Goal: Contribute content: Add original content to the website for others to see

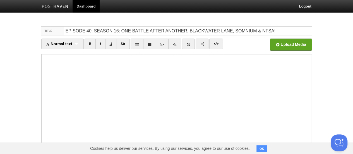
type input "EPISODE 40, SEASON 16: ONE BATTLE AFTER ANOTHER, BLACKWATER LANE, SOMNIUM & NFS…"
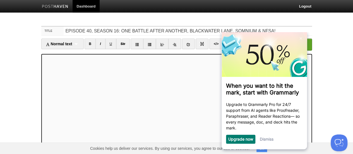
click at [269, 141] on link "Dismiss" at bounding box center [267, 138] width 14 height 5
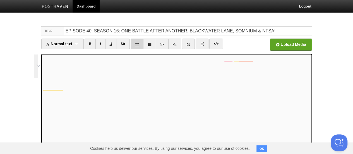
click at [136, 42] on icon at bounding box center [137, 44] width 4 height 4
click at [136, 44] on icon at bounding box center [137, 44] width 4 height 4
click at [190, 43] on link at bounding box center [188, 43] width 13 height 11
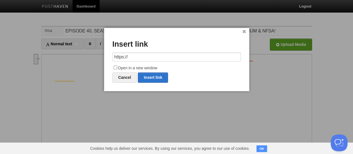
drag, startPoint x: 172, startPoint y: 58, endPoint x: 81, endPoint y: 59, distance: 91.2
click at [81, 59] on body "Dashboard Logout Your Sites Hammer Time [PERSON_NAME] PRODUCTIONS Podcasts Shoo…" at bounding box center [176, 118] width 353 height 236
click at [151, 74] on link "Insert link" at bounding box center [153, 77] width 30 height 10
type input "https://"
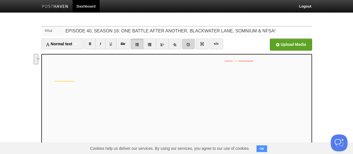
click at [185, 42] on link at bounding box center [188, 43] width 13 height 11
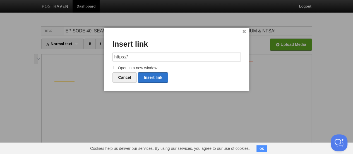
drag, startPoint x: 141, startPoint y: 56, endPoint x: 88, endPoint y: 56, distance: 53.5
click at [88, 56] on body "Dashboard Logout Your Sites Hammer Time [PERSON_NAME] PRODUCTIONS Podcasts Shoo…" at bounding box center [176, 118] width 353 height 236
click at [156, 76] on link "Insert link" at bounding box center [153, 77] width 30 height 10
type input "https://"
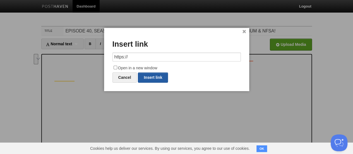
scroll to position [0, 0]
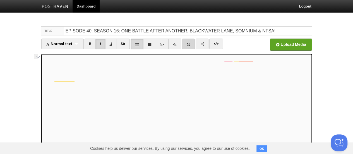
click at [190, 43] on link at bounding box center [188, 43] width 13 height 11
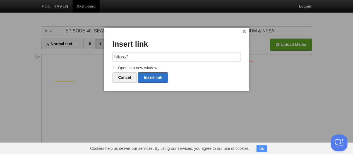
drag, startPoint x: 139, startPoint y: 56, endPoint x: 89, endPoint y: 57, distance: 49.9
click at [89, 57] on body "Dashboard Logout Your Sites Hammer Time [PERSON_NAME] PRODUCTIONS Podcasts Shoo…" at bounding box center [176, 118] width 353 height 236
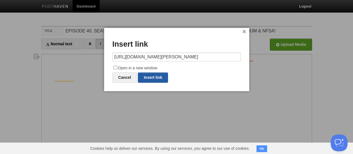
click at [151, 75] on link "Insert link" at bounding box center [153, 77] width 30 height 10
type input "https://"
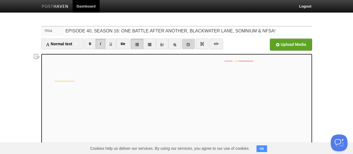
click at [185, 41] on link at bounding box center [188, 43] width 13 height 11
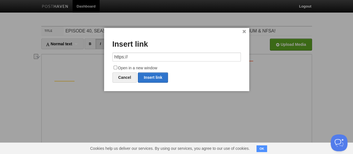
drag, startPoint x: 140, startPoint y: 55, endPoint x: 98, endPoint y: 54, distance: 42.1
click at [98, 54] on body "Dashboard Logout Your Sites Hammer Time [PERSON_NAME] PRODUCTIONS Podcasts Shoo…" at bounding box center [176, 118] width 353 height 236
click at [151, 76] on link "Insert link" at bounding box center [153, 77] width 30 height 10
type input "https://"
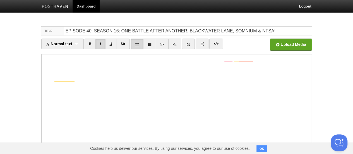
drag, startPoint x: 46, startPoint y: 11, endPoint x: 41, endPoint y: 73, distance: 62.7
click at [41, 73] on div "Title EPISODE 40, SEASON 16: ONE BATTLE AFTER ANOTHER, BLACKWATER LANE, SOMNIUM…" at bounding box center [176, 128] width 279 height 215
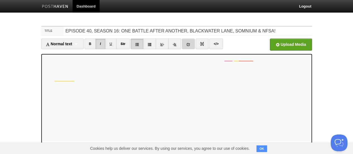
click at [188, 43] on icon at bounding box center [188, 44] width 4 height 4
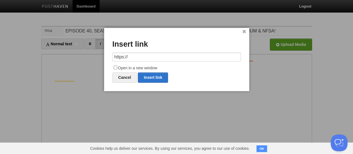
drag, startPoint x: 165, startPoint y: 58, endPoint x: 83, endPoint y: 57, distance: 82.0
click at [83, 62] on body "Dashboard Logout Your Sites Hammer Time [PERSON_NAME] PRODUCTIONS Podcasts Shoo…" at bounding box center [176, 118] width 353 height 236
click at [157, 76] on link "Insert link" at bounding box center [153, 77] width 30 height 10
type input "https://"
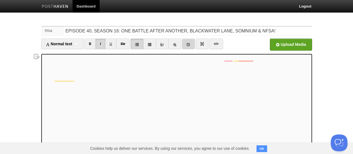
click at [186, 42] on icon at bounding box center [188, 44] width 4 height 4
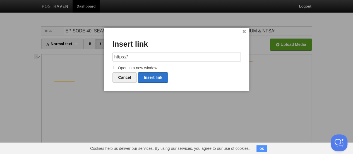
drag, startPoint x: 143, startPoint y: 58, endPoint x: 88, endPoint y: 60, distance: 55.2
click at [88, 60] on body "Dashboard Logout Your Sites Hammer Time [PERSON_NAME] PRODUCTIONS Podcasts Shoo…" at bounding box center [176, 118] width 353 height 236
click at [153, 75] on link "Insert link" at bounding box center [153, 77] width 30 height 10
type input "https://"
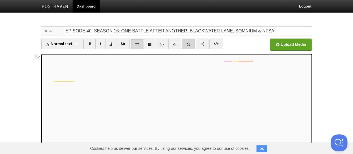
click at [190, 43] on link at bounding box center [188, 43] width 13 height 11
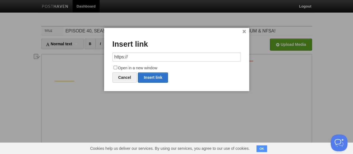
drag, startPoint x: 162, startPoint y: 54, endPoint x: 103, endPoint y: 61, distance: 59.2
click at [103, 61] on body "Dashboard Logout Your Sites Hammer Time [PERSON_NAME] PRODUCTIONS Podcasts Shoo…" at bounding box center [176, 118] width 353 height 236
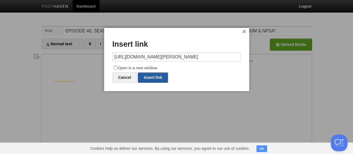
click at [162, 78] on link "Insert link" at bounding box center [153, 77] width 30 height 10
type input "https://"
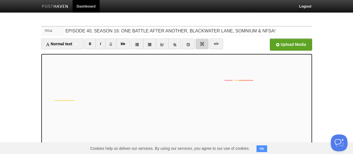
click at [200, 42] on img at bounding box center [202, 44] width 4 height 4
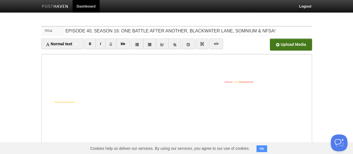
click at [293, 43] on input "file" at bounding box center [122, 46] width 422 height 28
click at [282, 43] on input "file" at bounding box center [122, 46] width 422 height 28
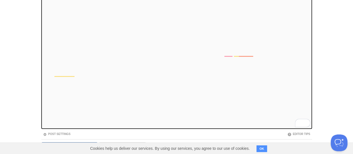
scroll to position [81, 0]
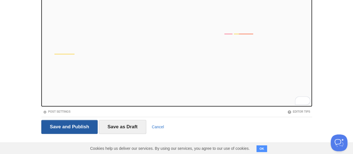
click at [66, 129] on input "Save and Publish" at bounding box center [69, 127] width 57 height 14
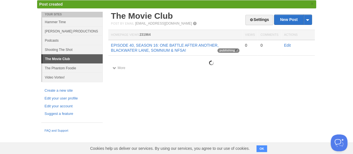
scroll to position [21, 0]
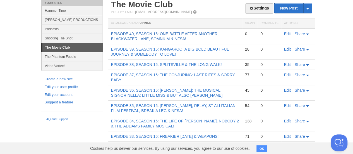
click at [130, 37] on link "EPISODE 40, SEASON 16: ONE BATTLE AFTER ANOTHER, BLACKWATER LANE, SOMNIUM & NFS…" at bounding box center [165, 36] width 108 height 9
click at [151, 33] on link "EPISODE 40, SEASON 16: ONE BATTLE AFTER ANOTHER, BLACKWATER LANE, SOMNIUM & NFS…" at bounding box center [165, 36] width 108 height 9
click at [285, 35] on link "Edit" at bounding box center [287, 34] width 7 height 4
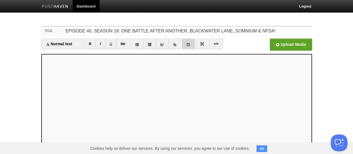
click at [186, 45] on icon at bounding box center [188, 44] width 4 height 4
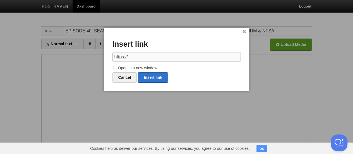
drag, startPoint x: 165, startPoint y: 55, endPoint x: 82, endPoint y: 58, distance: 83.1
click at [82, 58] on body "Dashboard Logout Post created × Your Sites Hammer Time [PERSON_NAME] PRODUCTION…" at bounding box center [176, 118] width 353 height 236
paste input "[DOMAIN_NAME][URL]"
click at [154, 74] on link "Insert link" at bounding box center [153, 77] width 30 height 10
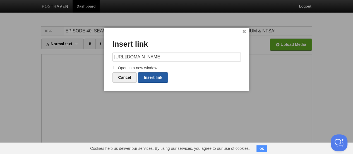
type input "https://"
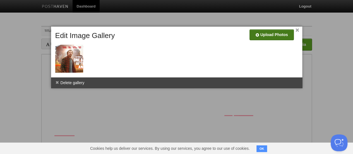
click at [260, 35] on input "file" at bounding box center [104, 37] width 422 height 28
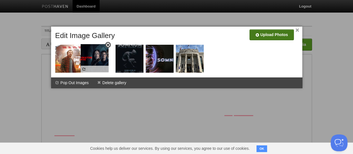
drag, startPoint x: 129, startPoint y: 56, endPoint x: 94, endPoint y: 55, distance: 34.9
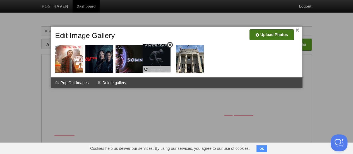
drag, startPoint x: 114, startPoint y: 60, endPoint x: 152, endPoint y: 58, distance: 38.2
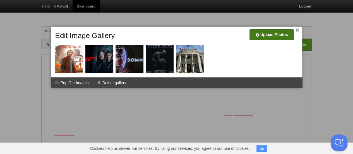
click at [297, 29] on link "×" at bounding box center [297, 30] width 4 height 3
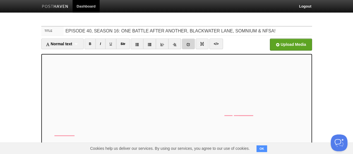
click at [186, 43] on icon at bounding box center [188, 44] width 4 height 4
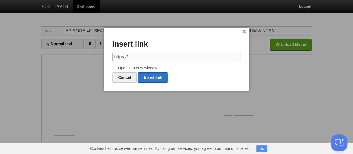
drag, startPoint x: 143, startPoint y: 54, endPoint x: 62, endPoint y: 56, distance: 81.1
click at [62, 56] on body "Dashboard Logout Post created × Your Sites Hammer Time [PERSON_NAME] PRODUCTION…" at bounding box center [176, 118] width 353 height 236
paste input "[DOMAIN_NAME][URL]"
click at [154, 78] on link "Insert link" at bounding box center [153, 77] width 30 height 10
type input "https://"
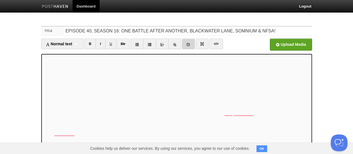
click at [186, 45] on icon at bounding box center [188, 44] width 4 height 4
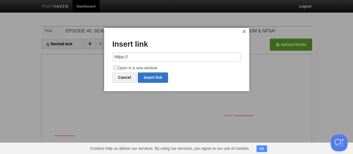
drag, startPoint x: 154, startPoint y: 58, endPoint x: 98, endPoint y: 57, distance: 55.5
click at [90, 57] on body "Dashboard Logout Post created × Your Sites Hammer Time [PERSON_NAME] PRODUCTION…" at bounding box center [176, 118] width 353 height 236
click at [149, 77] on link "Insert link" at bounding box center [153, 77] width 30 height 10
type input "https://"
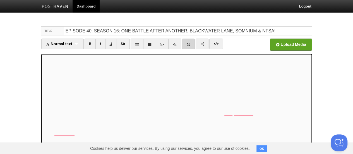
click at [187, 42] on link at bounding box center [188, 43] width 13 height 11
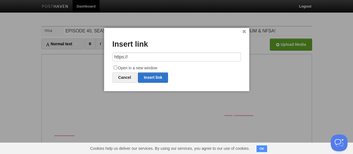
drag, startPoint x: 159, startPoint y: 57, endPoint x: 81, endPoint y: 57, distance: 78.1
click at [82, 57] on body "Dashboard Logout Post created × Your Sites Hammer Time [PERSON_NAME] PRODUCTION…" at bounding box center [176, 118] width 353 height 236
click at [150, 78] on link "Insert link" at bounding box center [153, 77] width 30 height 10
type input "https://"
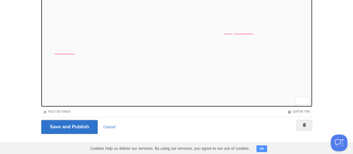
scroll to position [2, 0]
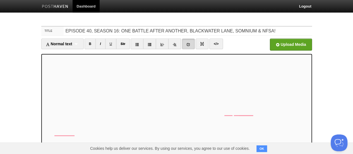
click at [187, 43] on icon at bounding box center [188, 44] width 4 height 4
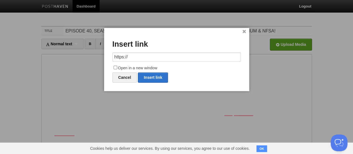
drag, startPoint x: 153, startPoint y: 57, endPoint x: 101, endPoint y: 59, distance: 51.1
click at [74, 53] on body "Dashboard Logout Post created × Your Sites Hammer Time [PERSON_NAME] PRODUCTION…" at bounding box center [176, 118] width 353 height 236
click at [154, 78] on link "Insert link" at bounding box center [153, 77] width 30 height 10
type input "https://"
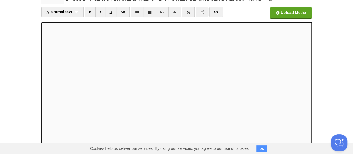
click at [20, 86] on body "Dashboard Logout Post created × Your Sites Hammer Time [PERSON_NAME] PRODUCTION…" at bounding box center [176, 86] width 353 height 236
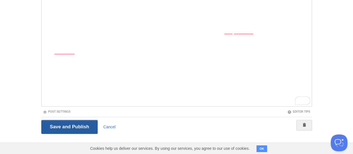
click at [60, 127] on input "Save and Publish" at bounding box center [69, 127] width 57 height 14
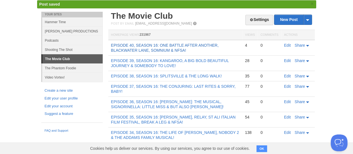
click at [143, 45] on link "EPISODE 40, SEASON 16: ONE BATTLE AFTER ANOTHER, BLACKWATER LANE, SOMNIUM & NFS…" at bounding box center [165, 47] width 108 height 9
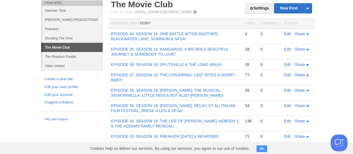
click at [285, 33] on link "Edit" at bounding box center [287, 34] width 7 height 4
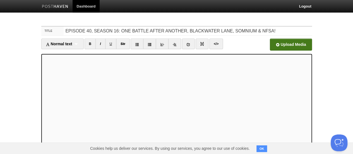
scroll to position [93, 0]
click at [189, 42] on link at bounding box center [188, 43] width 13 height 11
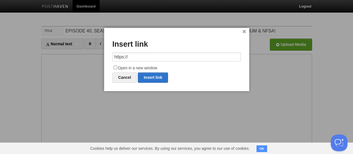
drag, startPoint x: 160, startPoint y: 57, endPoint x: 91, endPoint y: 57, distance: 69.7
click at [91, 57] on body "Dashboard Logout Post created × Post saved × Your Sites Hammer Time [PERSON_NAM…" at bounding box center [176, 118] width 353 height 236
click at [153, 77] on link "Insert link" at bounding box center [153, 77] width 30 height 10
type input "https://"
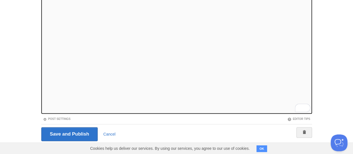
scroll to position [81, 0]
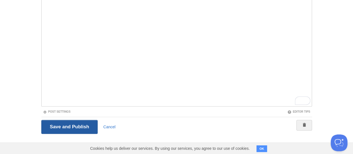
click at [56, 126] on input "Save and Publish" at bounding box center [69, 127] width 57 height 14
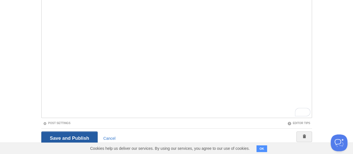
scroll to position [21, 0]
